Goal: Find contact information: Find contact information

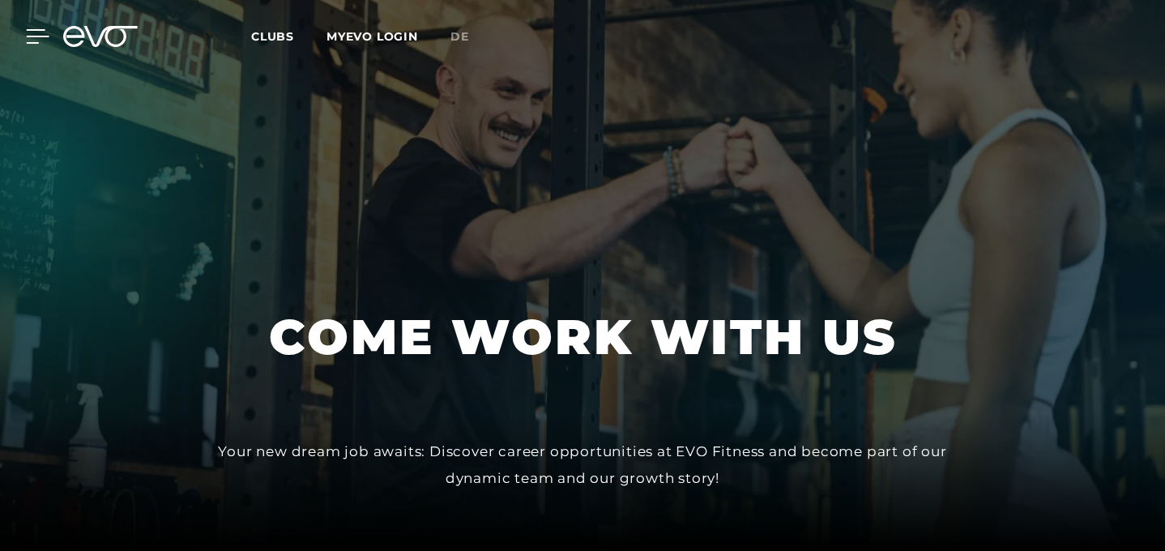
click at [30, 37] on icon at bounding box center [37, 36] width 23 height 15
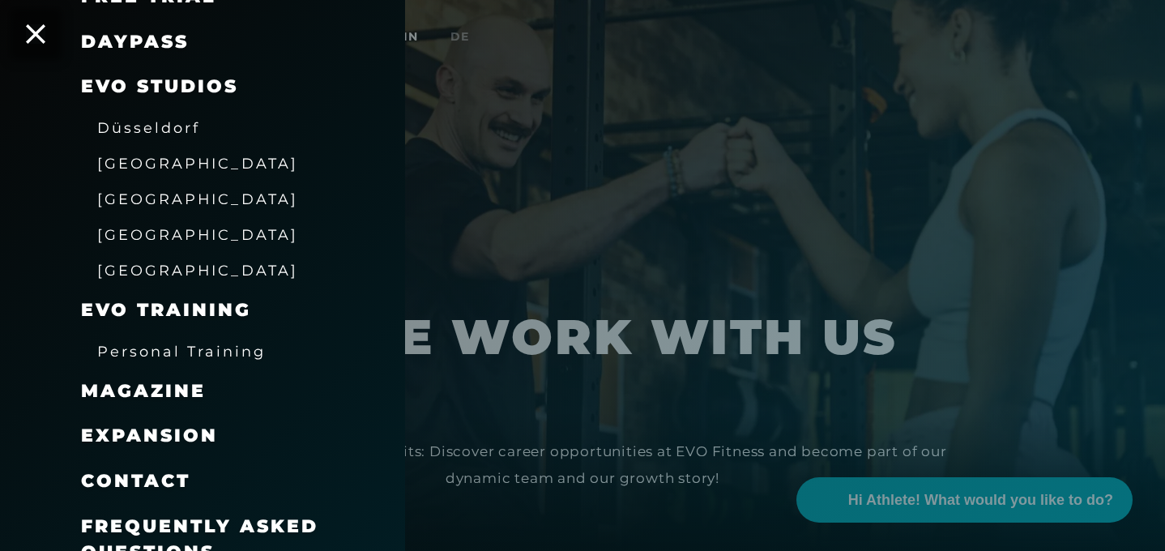
scroll to position [267, 0]
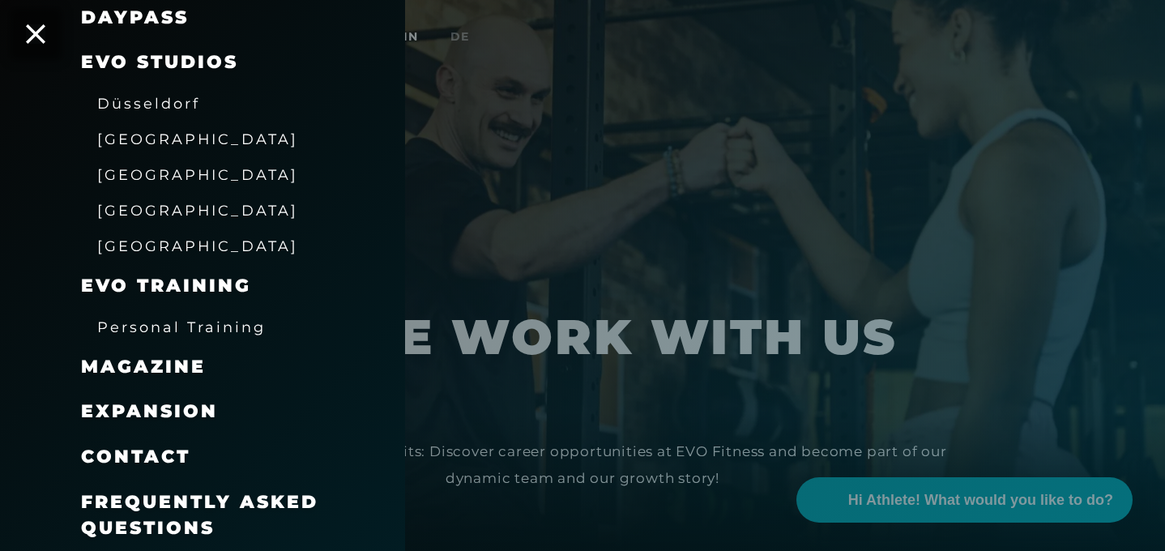
click at [567, 168] on div at bounding box center [582, 275] width 1165 height 551
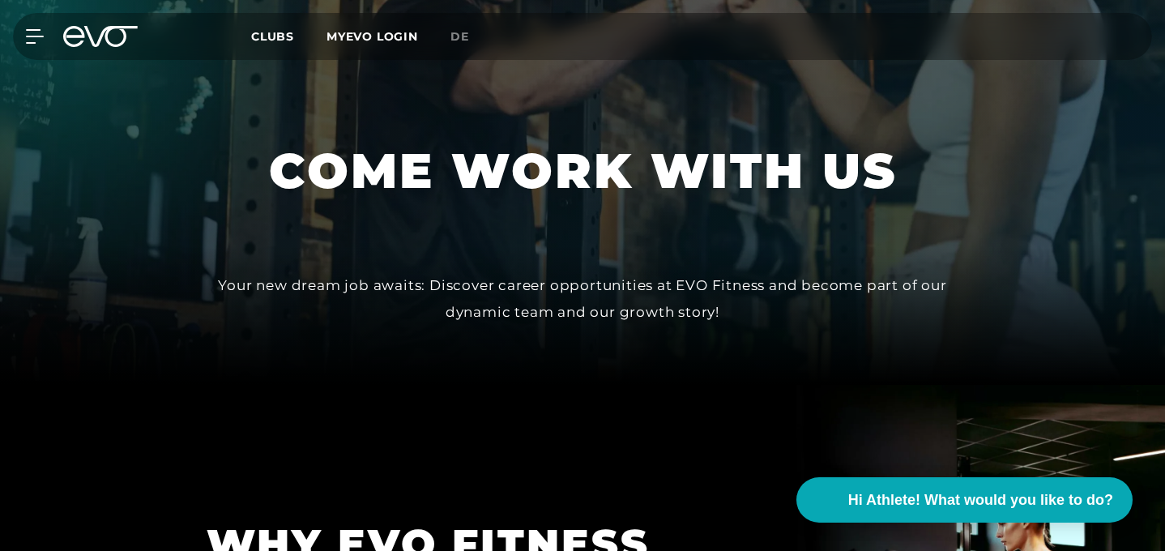
scroll to position [0, 0]
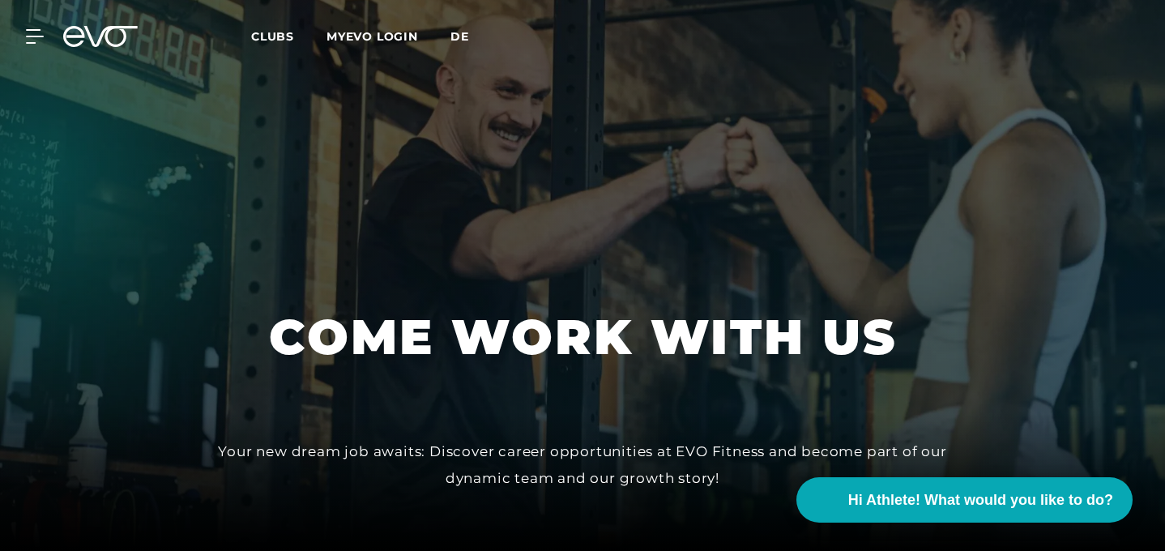
click at [461, 39] on span "de" at bounding box center [459, 36] width 19 height 15
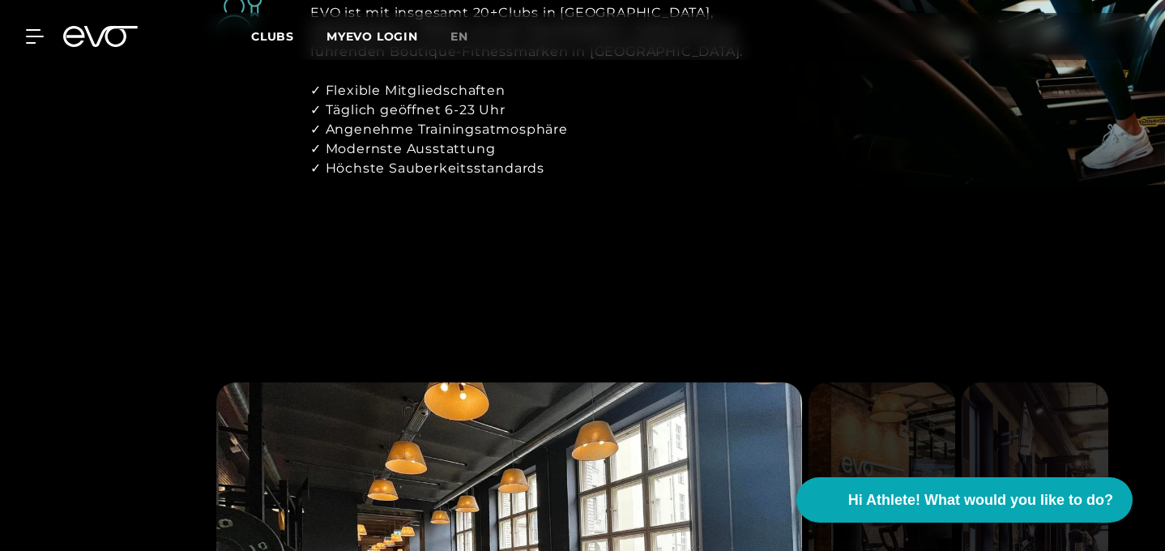
scroll to position [936, 0]
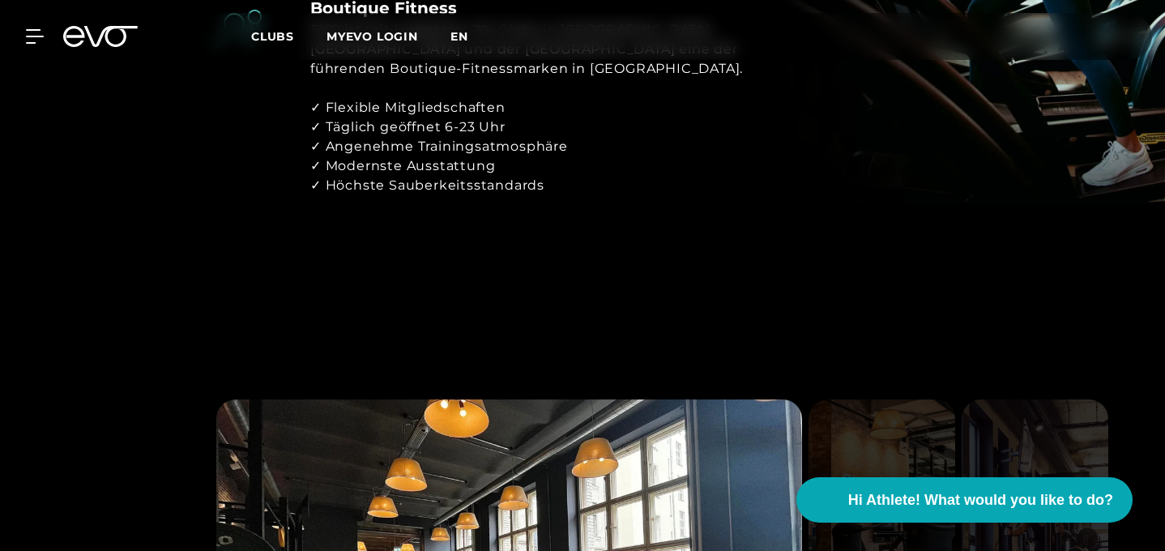
click at [461, 35] on span "en" at bounding box center [459, 36] width 18 height 15
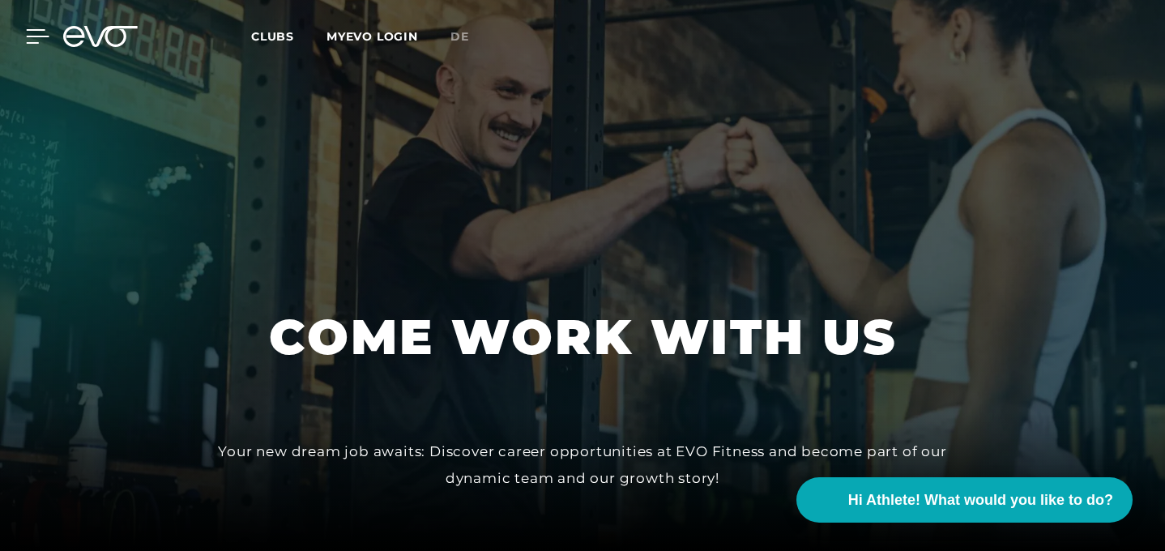
click at [28, 35] on icon at bounding box center [37, 36] width 23 height 15
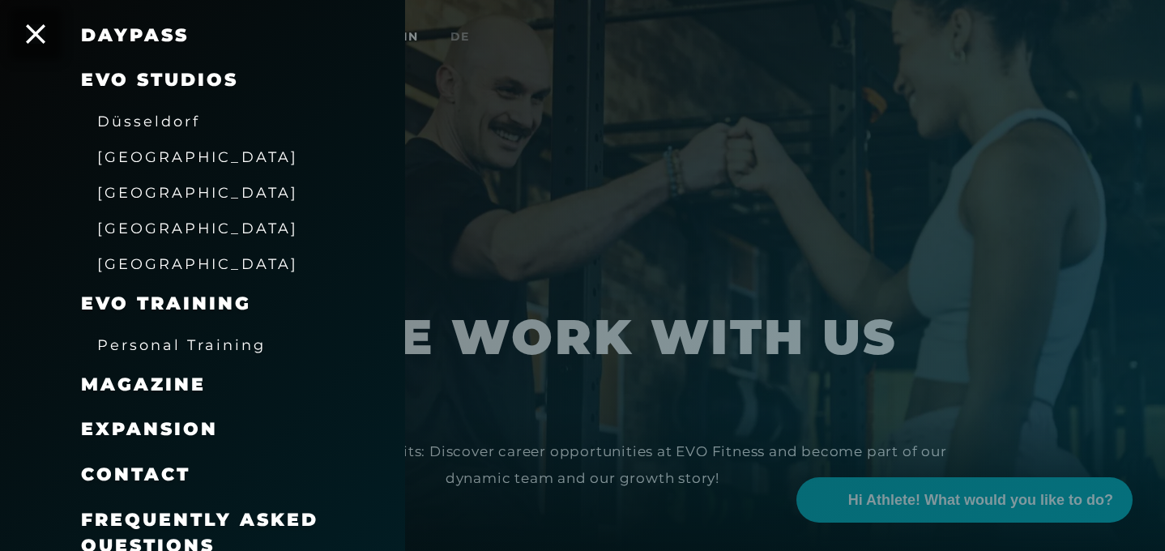
scroll to position [267, 0]
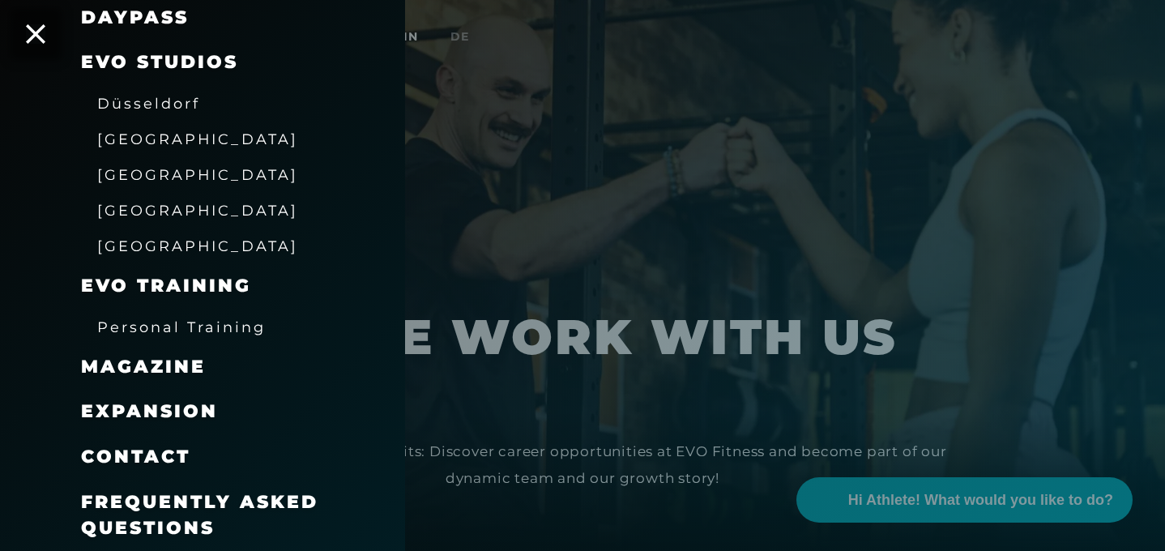
click at [165, 460] on span "Contact" at bounding box center [135, 457] width 109 height 22
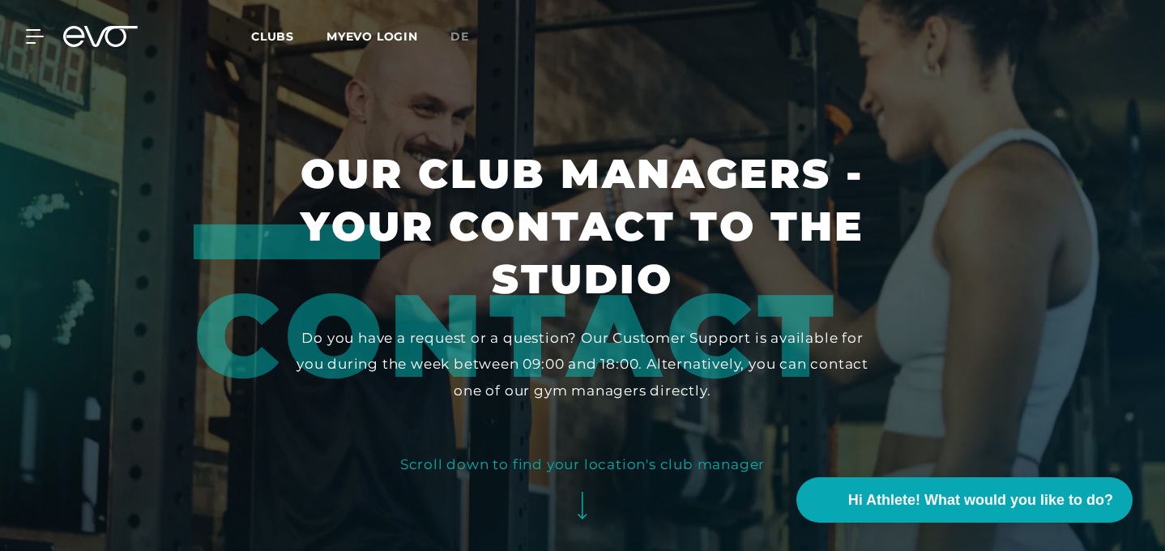
click at [89, 30] on icon at bounding box center [100, 36] width 75 height 21
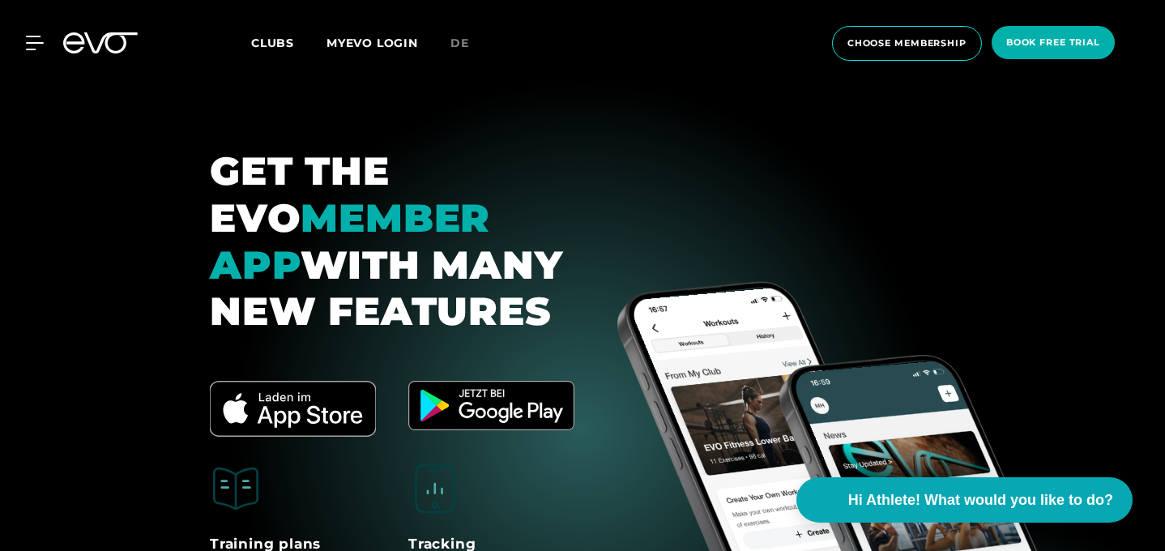
scroll to position [6259, 0]
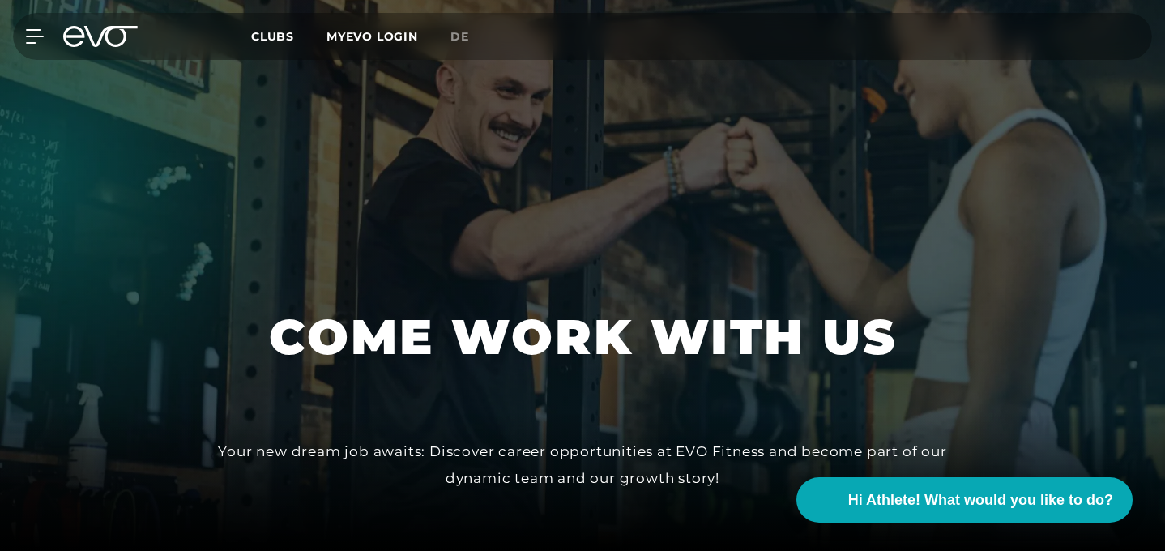
scroll to position [250, 0]
